Goal: Information Seeking & Learning: Check status

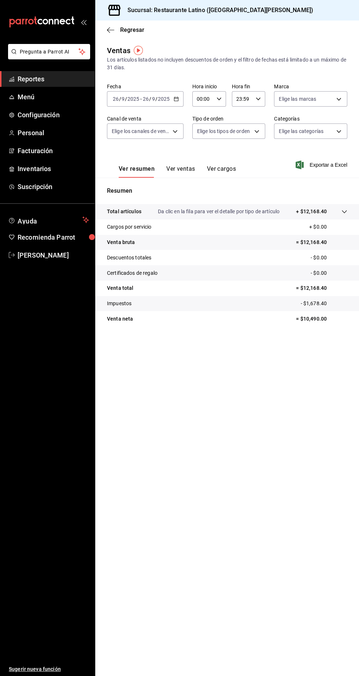
click at [6, 291] on ul "Sugerir nueva función" at bounding box center [47, 469] width 95 height 413
click at [353, 550] on main "Regresar Ventas Los artículos listados no incluyen descuentos de orden y el fil…" at bounding box center [227, 349] width 264 height 656
click at [45, 95] on span "Menú" at bounding box center [53, 97] width 71 height 10
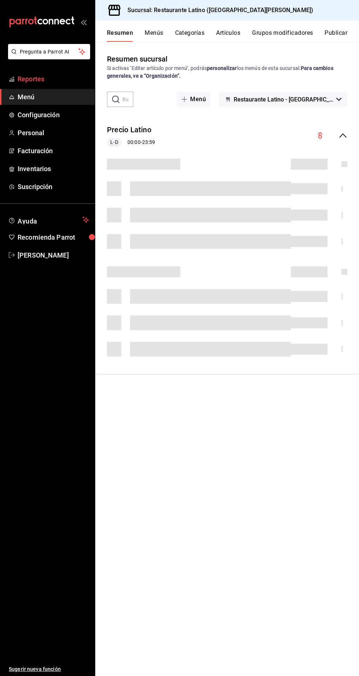
click at [38, 75] on span "Reportes" at bounding box center [53, 79] width 71 height 10
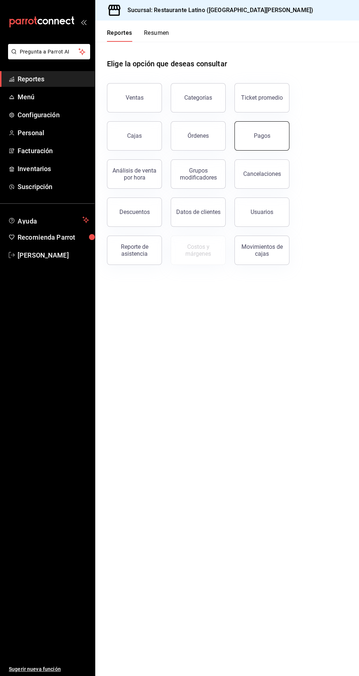
click at [242, 146] on button "Pagos" at bounding box center [262, 135] width 55 height 29
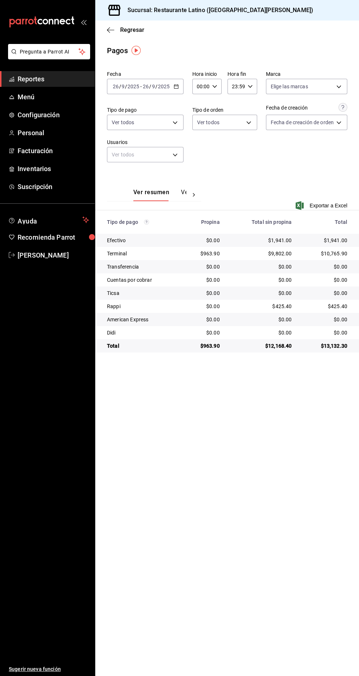
click at [66, 75] on span "Reportes" at bounding box center [53, 79] width 71 height 10
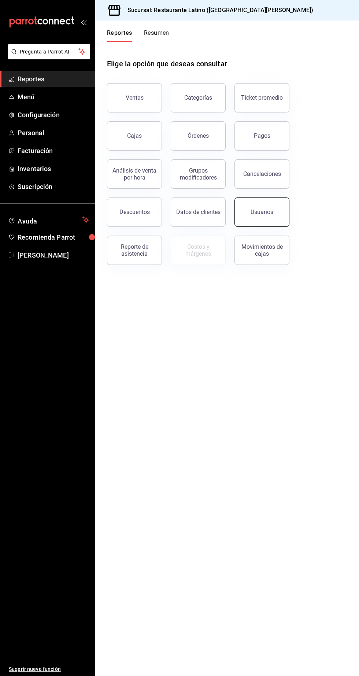
click at [269, 212] on div "Usuarios" at bounding box center [262, 212] width 23 height 7
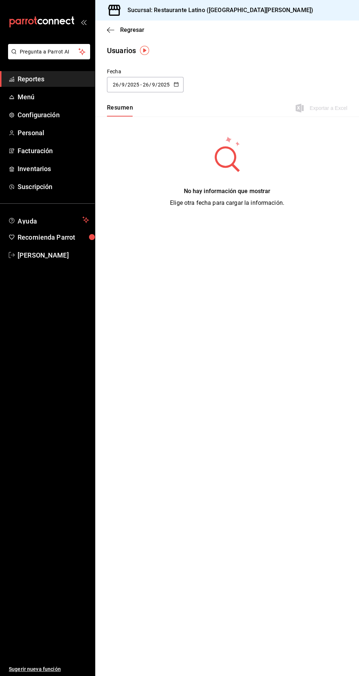
click at [145, 84] on input "26" at bounding box center [146, 85] width 7 height 6
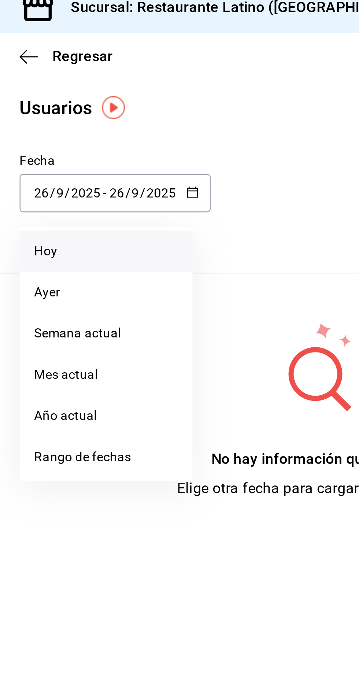
click at [129, 110] on li "Hoy" at bounding box center [141, 108] width 69 height 16
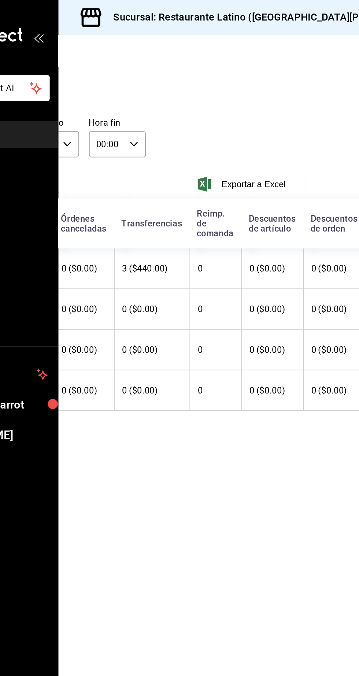
scroll to position [0, 132]
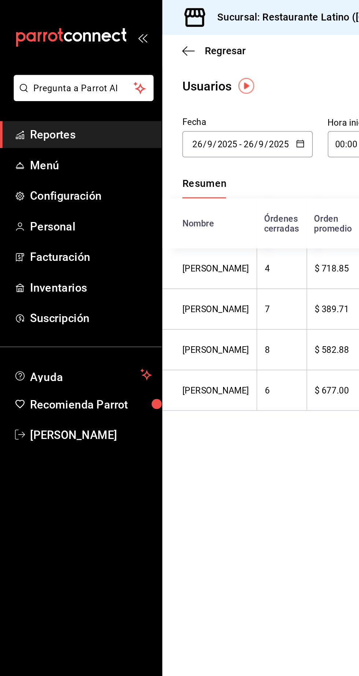
click at [62, 72] on link "Reportes" at bounding box center [47, 79] width 95 height 16
click at [70, 80] on span "Reportes" at bounding box center [53, 79] width 71 height 10
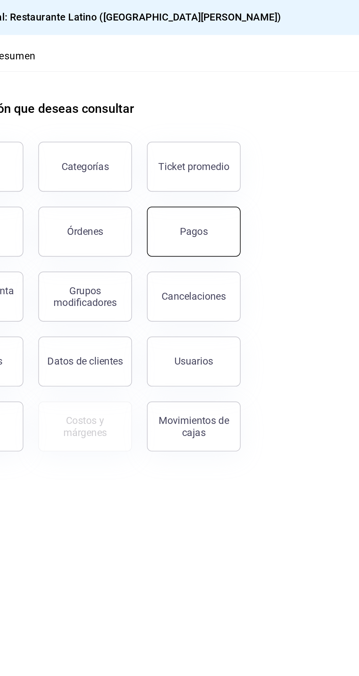
click at [262, 136] on div "Pagos" at bounding box center [262, 135] width 16 height 7
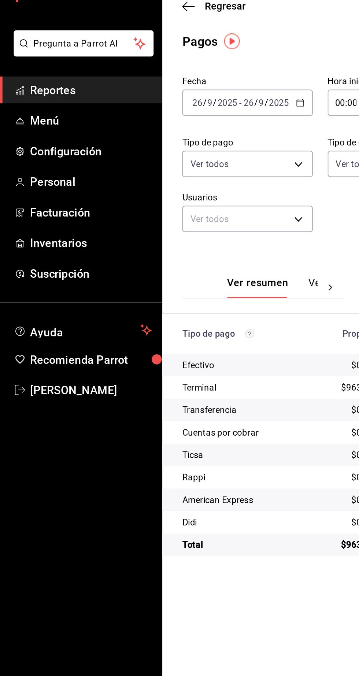
click at [37, 84] on link "Reportes" at bounding box center [47, 79] width 95 height 16
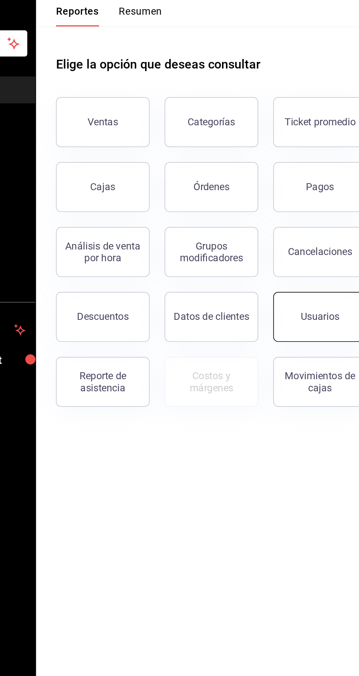
click at [258, 212] on div "Usuarios" at bounding box center [262, 212] width 23 height 7
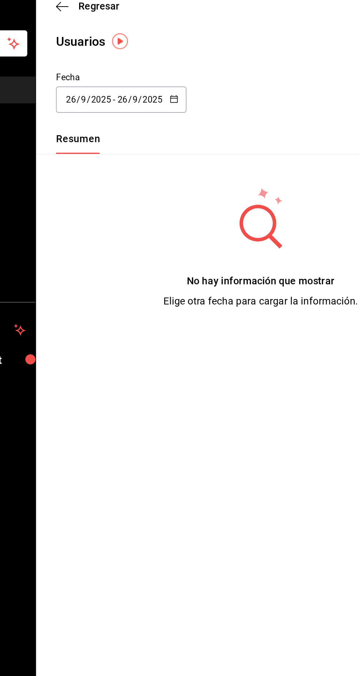
click at [123, 85] on input "9" at bounding box center [123, 85] width 4 height 6
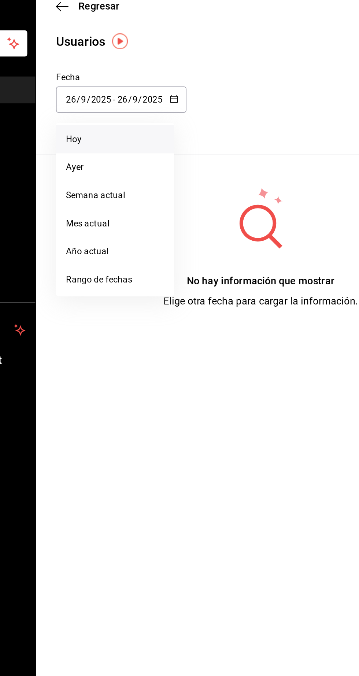
click at [117, 111] on li "Hoy" at bounding box center [141, 108] width 69 height 16
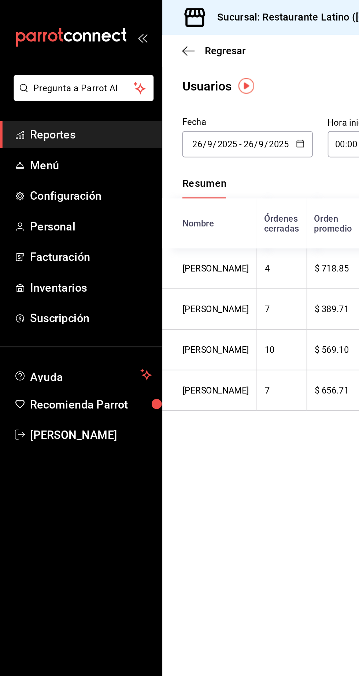
click at [34, 79] on span "Reportes" at bounding box center [53, 79] width 71 height 10
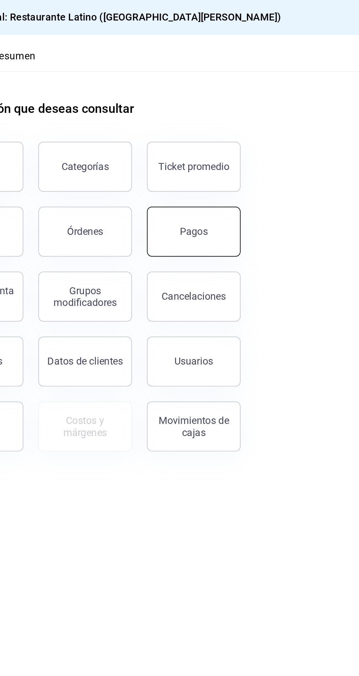
click at [257, 130] on button "Pagos" at bounding box center [262, 135] width 55 height 29
click at [270, 138] on button "Pagos" at bounding box center [262, 135] width 55 height 29
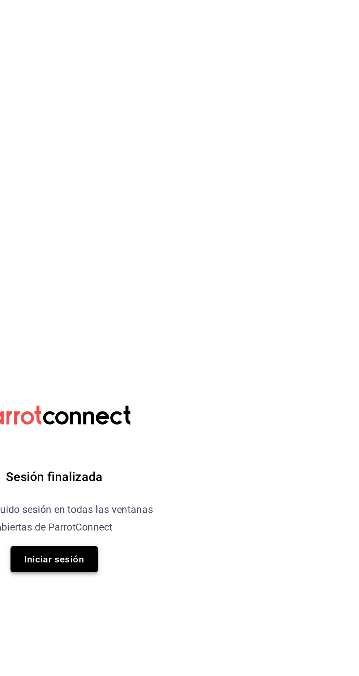
click at [186, 379] on button "Iniciar sesión" at bounding box center [179, 379] width 51 height 15
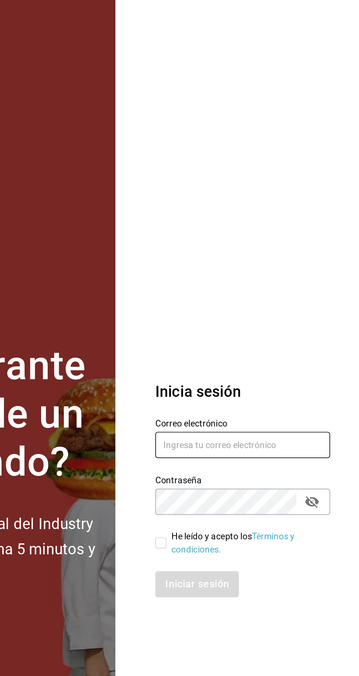
click at [269, 320] on input "text" at bounding box center [290, 312] width 103 height 15
type input "[EMAIL_ADDRESS][DOMAIN_NAME]"
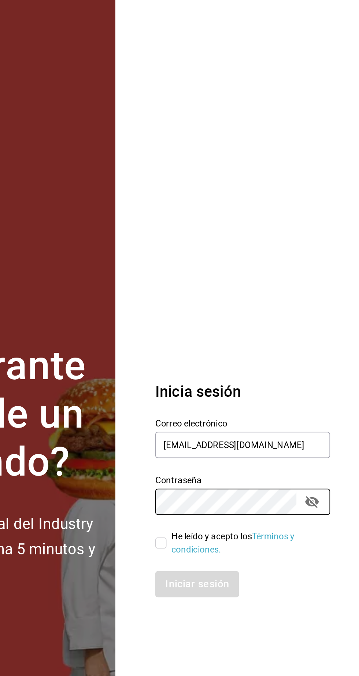
click at [252, 376] on link "Términos y condiciones." at bounding box center [284, 370] width 72 height 14
click at [242, 373] on input "He leído y acepto los Términos y condiciones." at bounding box center [242, 369] width 7 height 7
checkbox input "true"
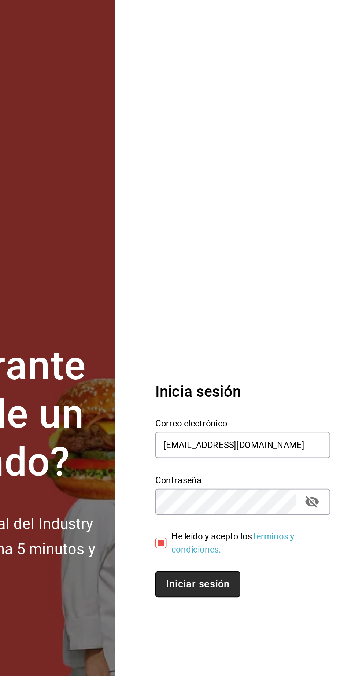
click at [258, 402] on button "Iniciar sesión" at bounding box center [264, 393] width 50 height 15
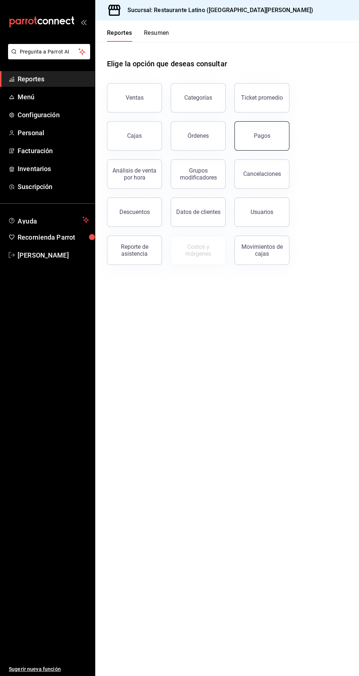
click at [266, 135] on div "Pagos" at bounding box center [262, 135] width 16 height 7
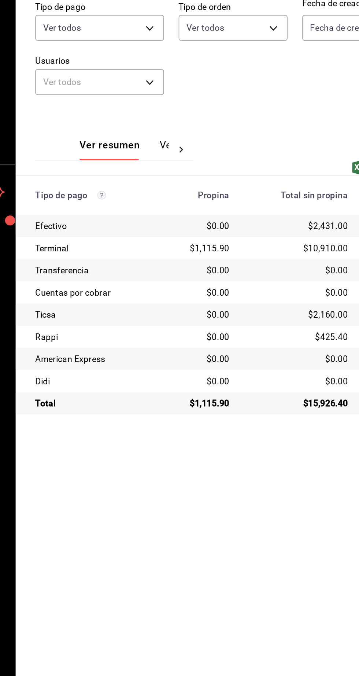
click at [290, 508] on main "Regresar Pagos Fecha 2025-09-26 26 / 9 / 2025 - 2025-09-26 26 / 9 / 2025 Hora i…" at bounding box center [227, 349] width 264 height 656
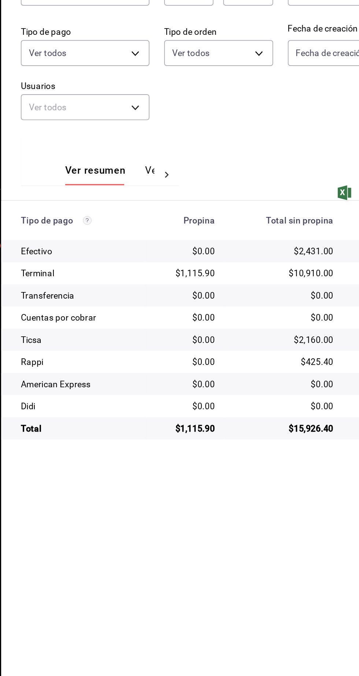
click at [112, 358] on main "Regresar Pagos Fecha 2025-09-26 26 / 9 / 2025 - 2025-09-26 26 / 9 / 2025 Hora i…" at bounding box center [227, 349] width 264 height 656
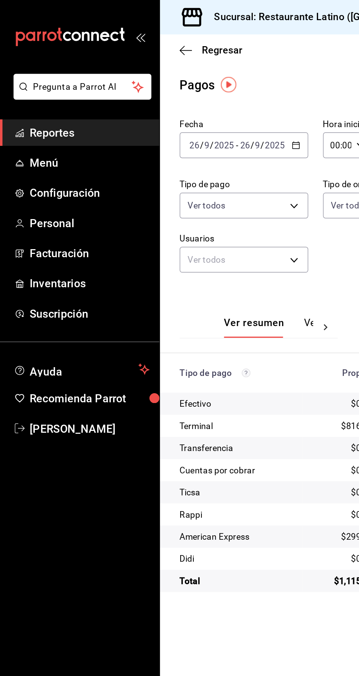
click at [65, 81] on span "Reportes" at bounding box center [53, 79] width 71 height 10
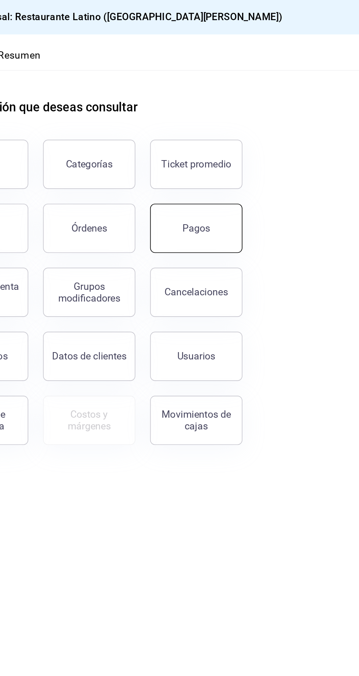
click at [270, 141] on button "Pagos" at bounding box center [262, 135] width 55 height 29
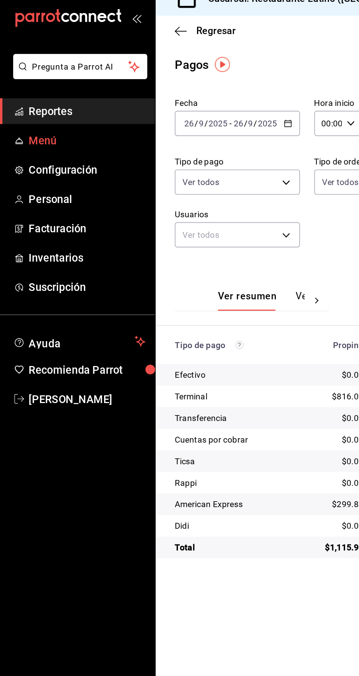
click at [53, 102] on link "Menú" at bounding box center [47, 97] width 95 height 16
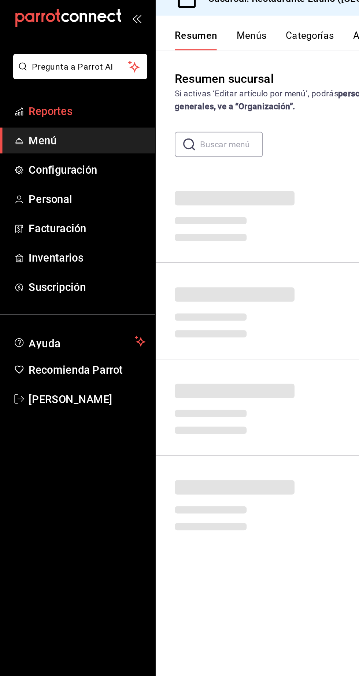
click at [54, 80] on span "Reportes" at bounding box center [53, 79] width 71 height 10
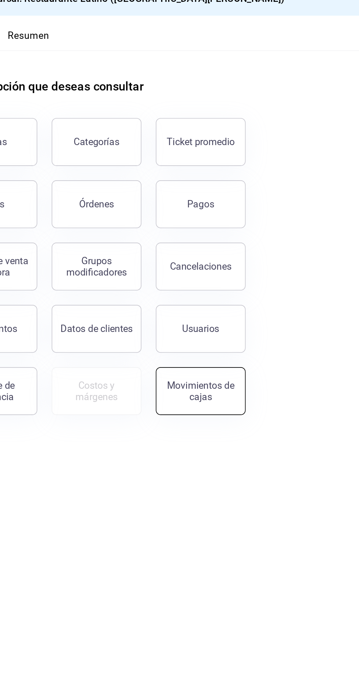
click at [269, 258] on button "Movimientos de cajas" at bounding box center [262, 250] width 55 height 29
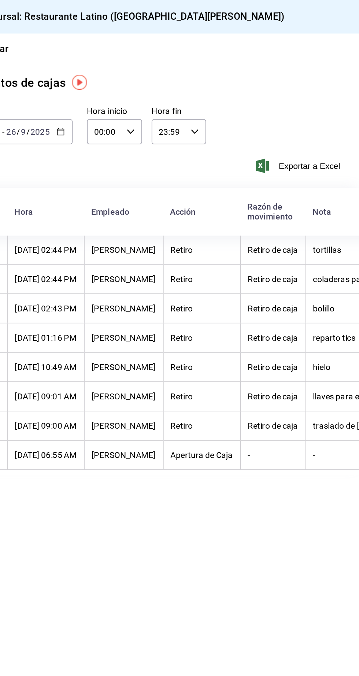
scroll to position [0, 124]
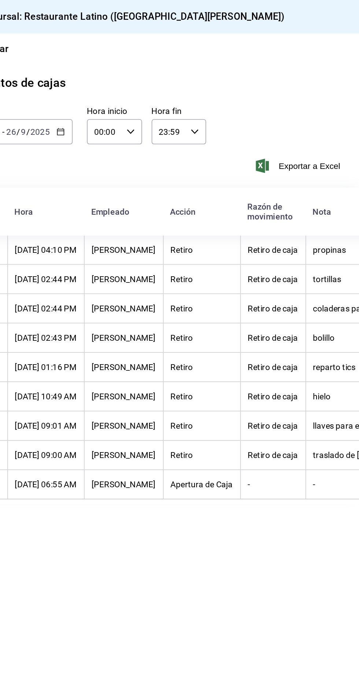
click at [283, 273] on th "Retiro" at bounding box center [262, 279] width 47 height 18
click at [73, 78] on span "Reportes" at bounding box center [53, 79] width 71 height 10
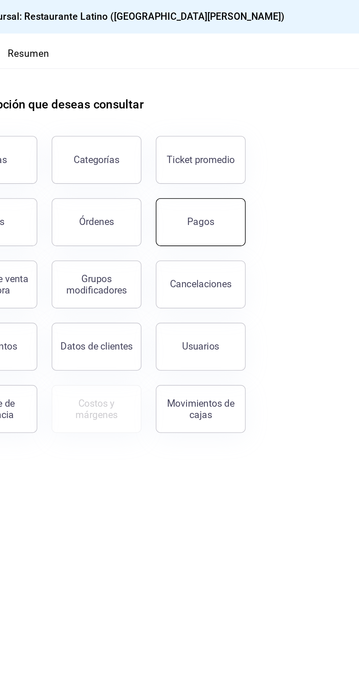
click at [263, 135] on div "Pagos" at bounding box center [262, 135] width 16 height 7
